Goal: Find specific page/section: Find specific page/section

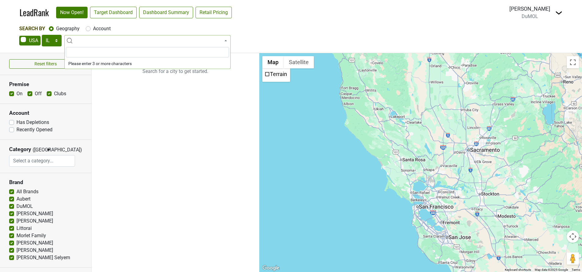
select select "IL"
select select
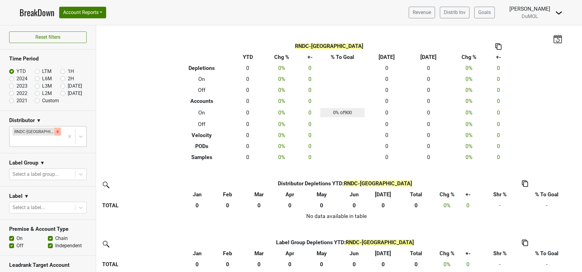
click at [57, 131] on icon "Remove RNDC-CA" at bounding box center [58, 131] width 2 height 2
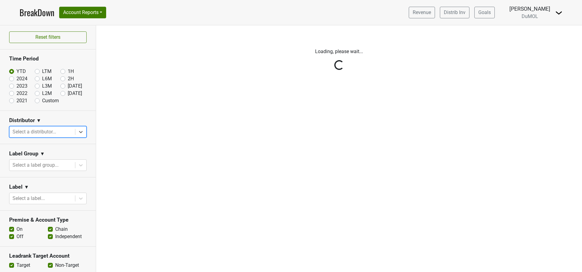
click at [71, 135] on div "Reset filters Time Period YTD LTM 1H 2024 L6M 2H 2023 L3M Jul '25 2022 L2M Aug …" at bounding box center [48, 148] width 96 height 247
click at [56, 130] on div "Reset filters Time Period YTD LTM 1H 2024 L6M 2H 2023 L3M Jul '25 2022 L2M Aug …" at bounding box center [48, 148] width 96 height 247
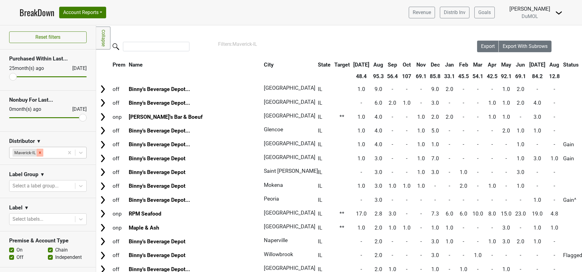
click at [41, 151] on icon "Remove Maverick-IL" at bounding box center [40, 152] width 4 height 4
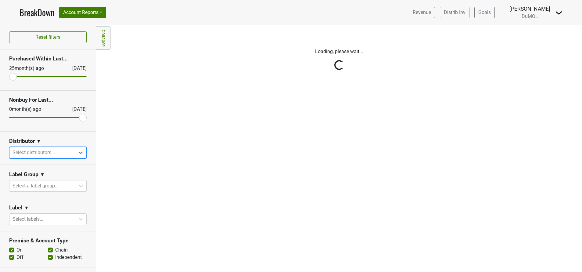
click at [71, 153] on div "Reset filters Purchased Within Last... [DATE] [DATE] Nonbuy For Last... [DATE] …" at bounding box center [48, 148] width 96 height 247
click at [44, 154] on div "Reset filters Purchased Within Last... [DATE] [DATE] Nonbuy For Last... [DATE] …" at bounding box center [48, 148] width 96 height 247
